Goal: Task Accomplishment & Management: Manage account settings

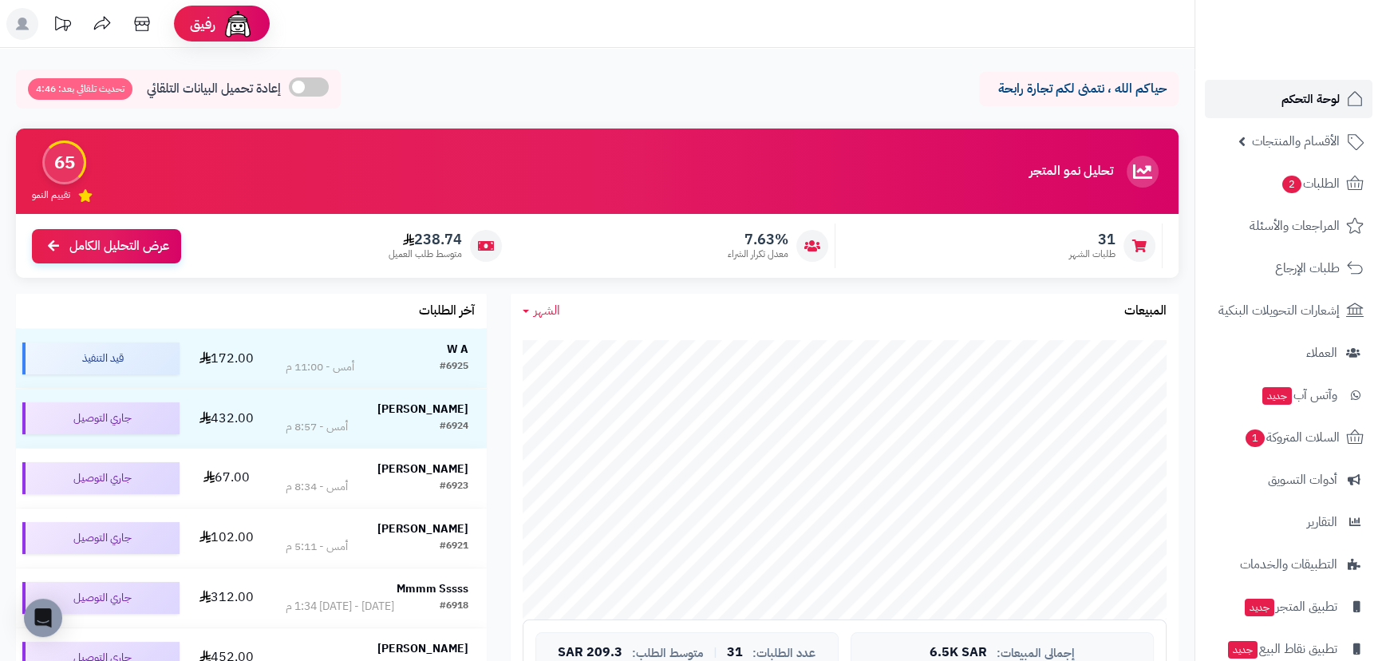
click at [1324, 83] on link "لوحة التحكم" at bounding box center [1289, 99] width 168 height 38
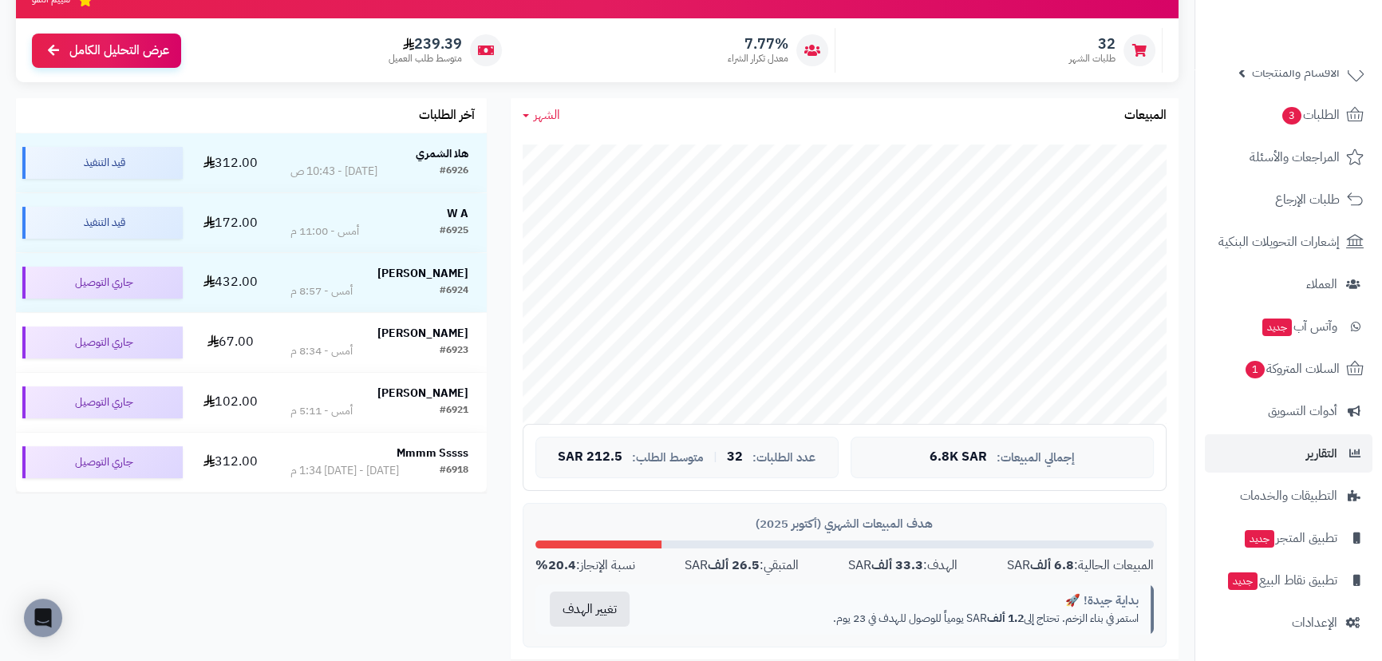
scroll to position [217, 0]
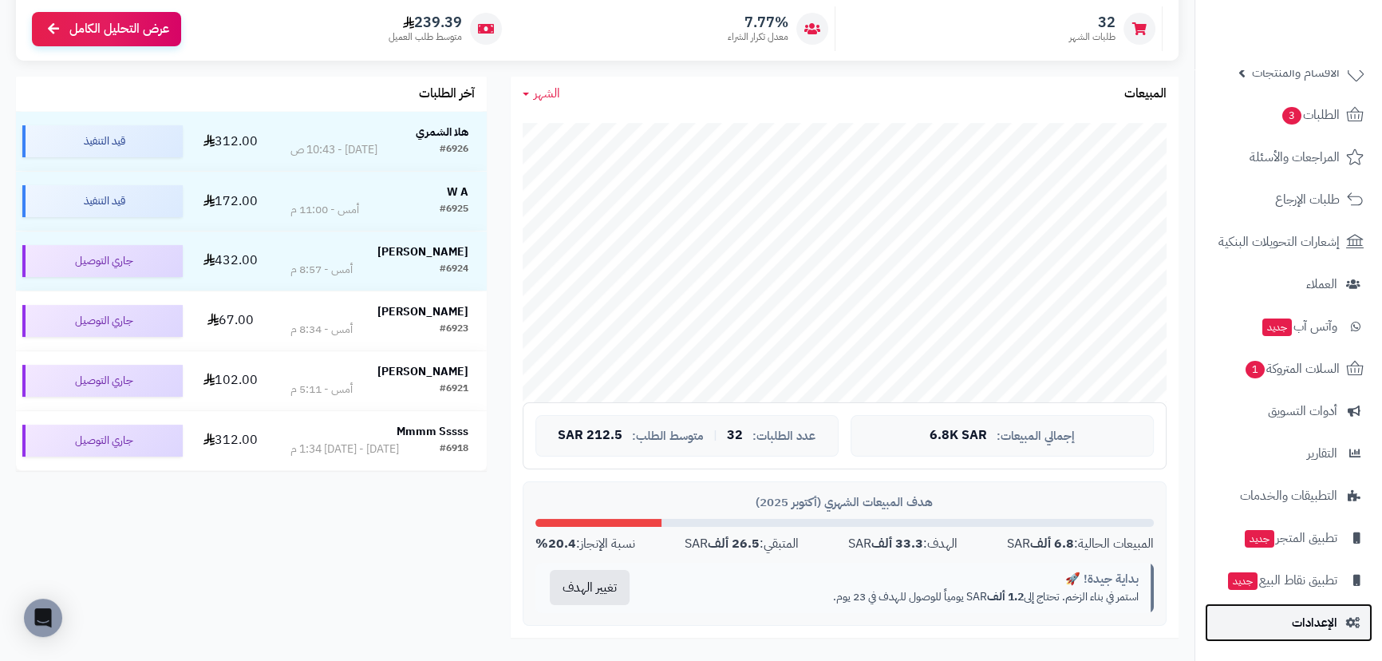
click at [1320, 630] on span "الإعدادات" at bounding box center [1314, 622] width 45 height 22
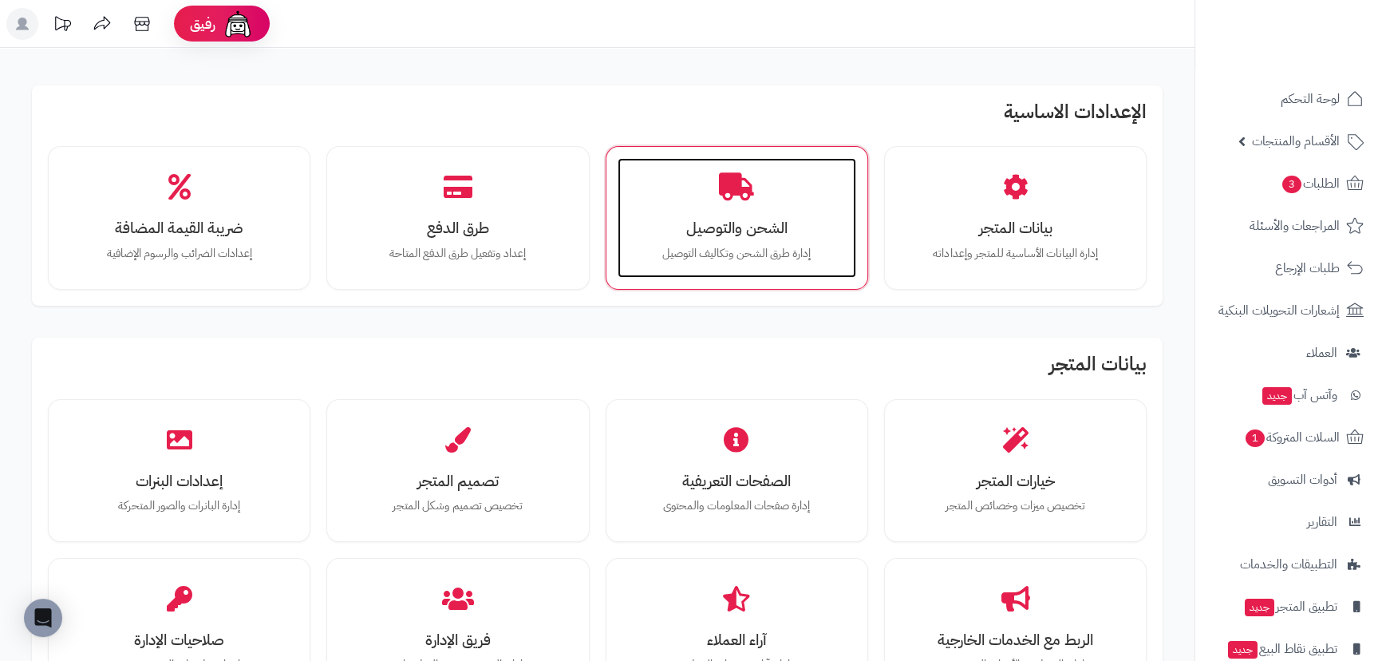
click at [747, 236] on h3 "الشحن والتوصيل" at bounding box center [736, 227] width 207 height 17
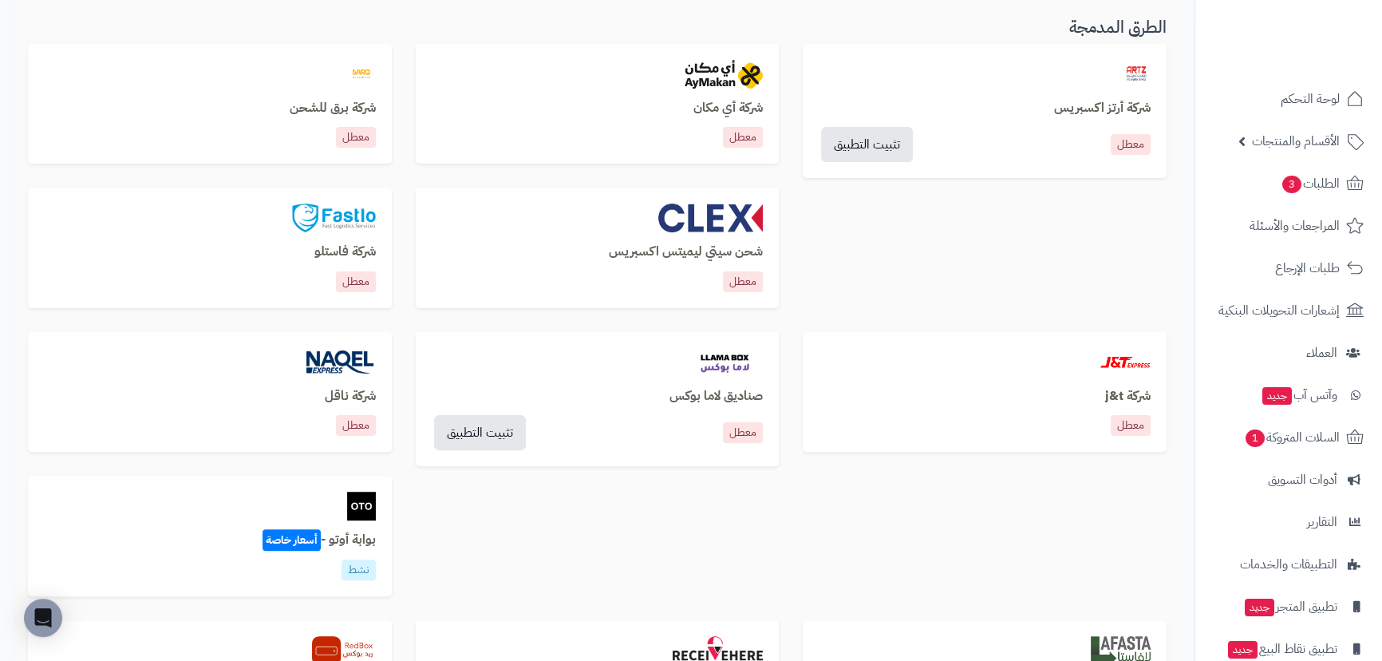
scroll to position [746, 0]
